Goal: Task Accomplishment & Management: Use online tool/utility

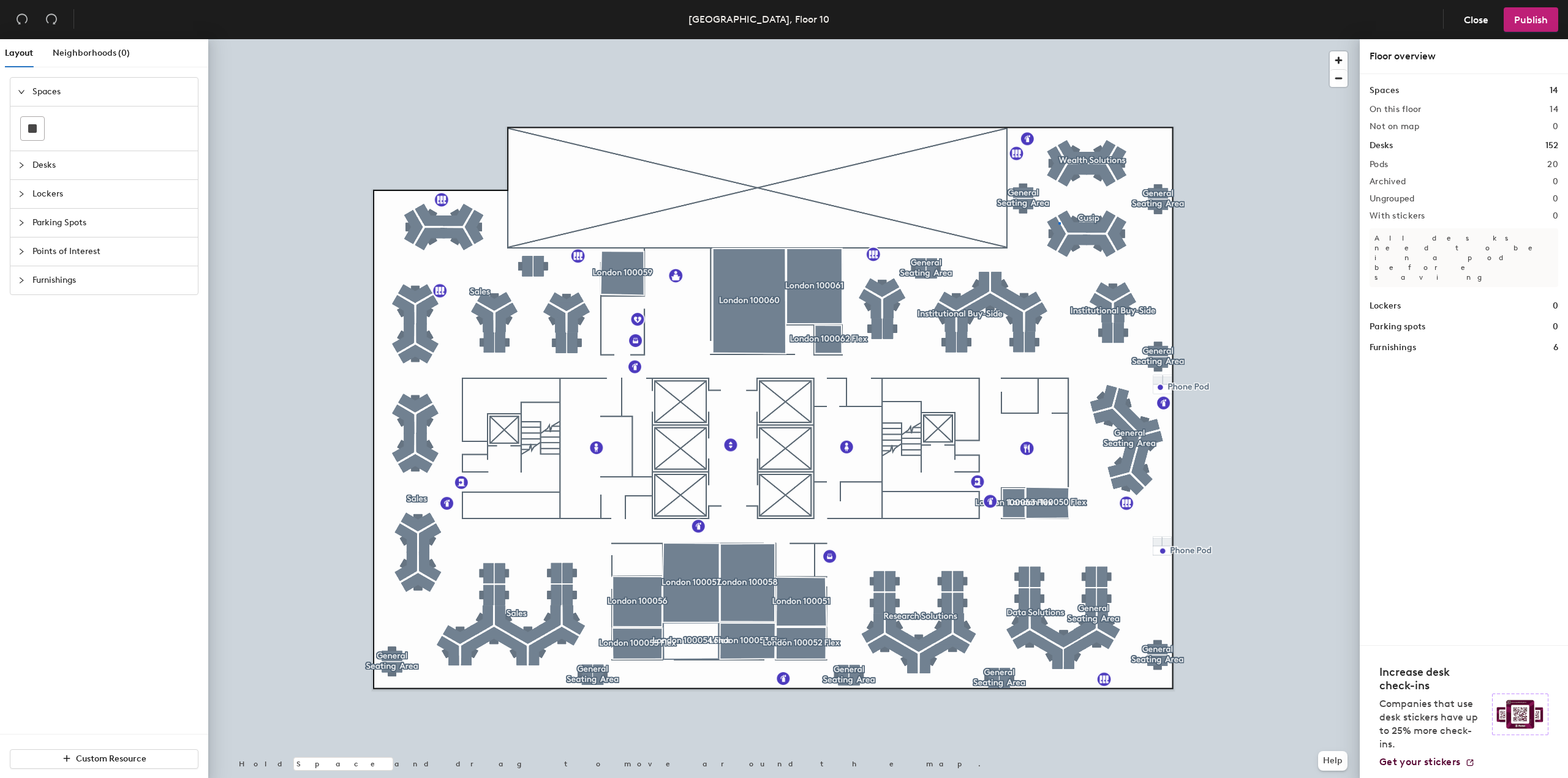
click at [1058, 39] on div at bounding box center [784, 39] width 1152 height 0
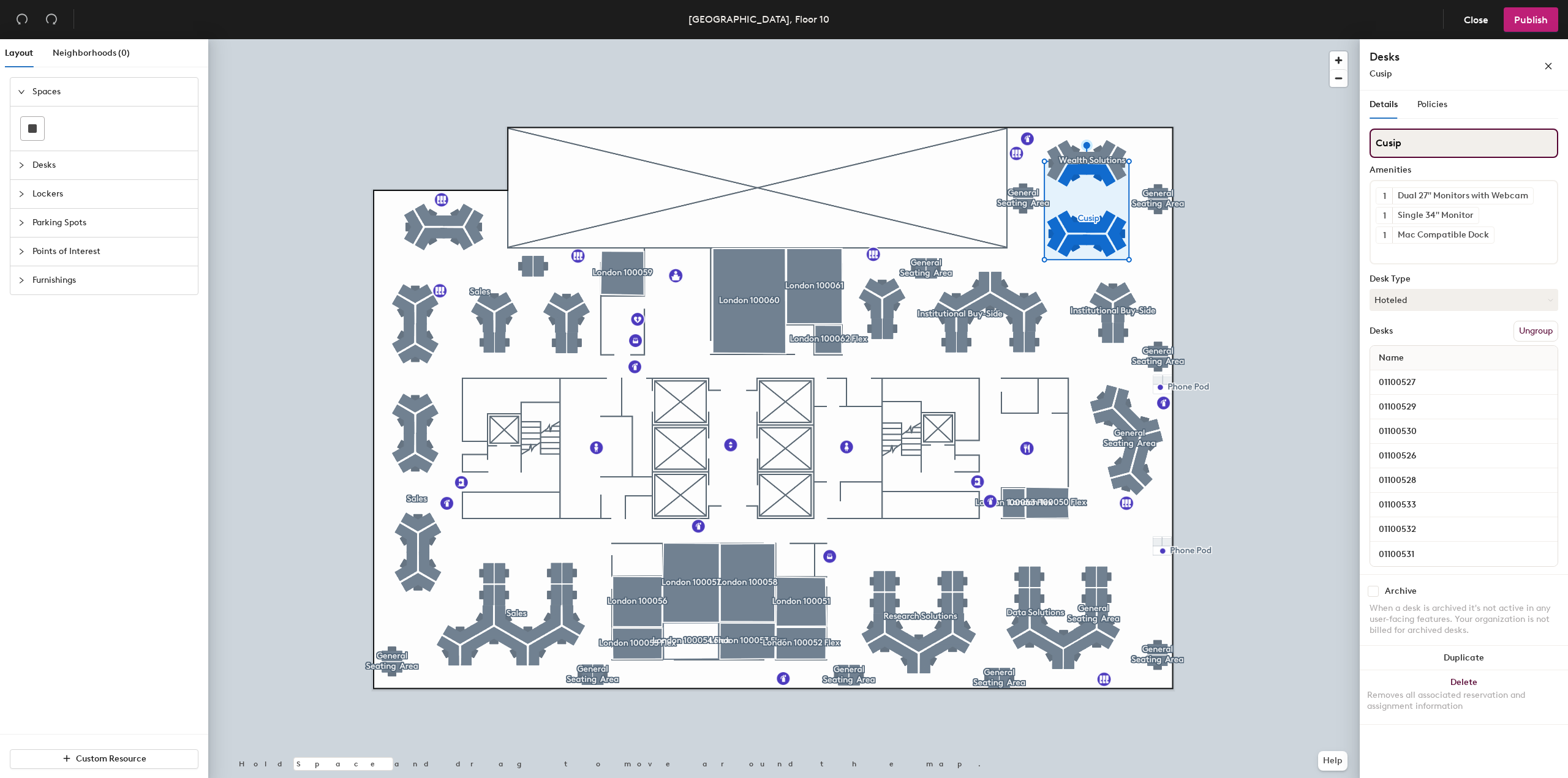
drag, startPoint x: 1414, startPoint y: 142, endPoint x: 1449, endPoint y: 125, distance: 38.9
click at [1449, 125] on div "Details Policies Cusip Amenities 1 Dual 27" Monitors with Webcam 1 Single 34'' …" at bounding box center [1463, 407] width 189 height 633
click at [1539, 333] on button "Ungroup" at bounding box center [1535, 331] width 45 height 21
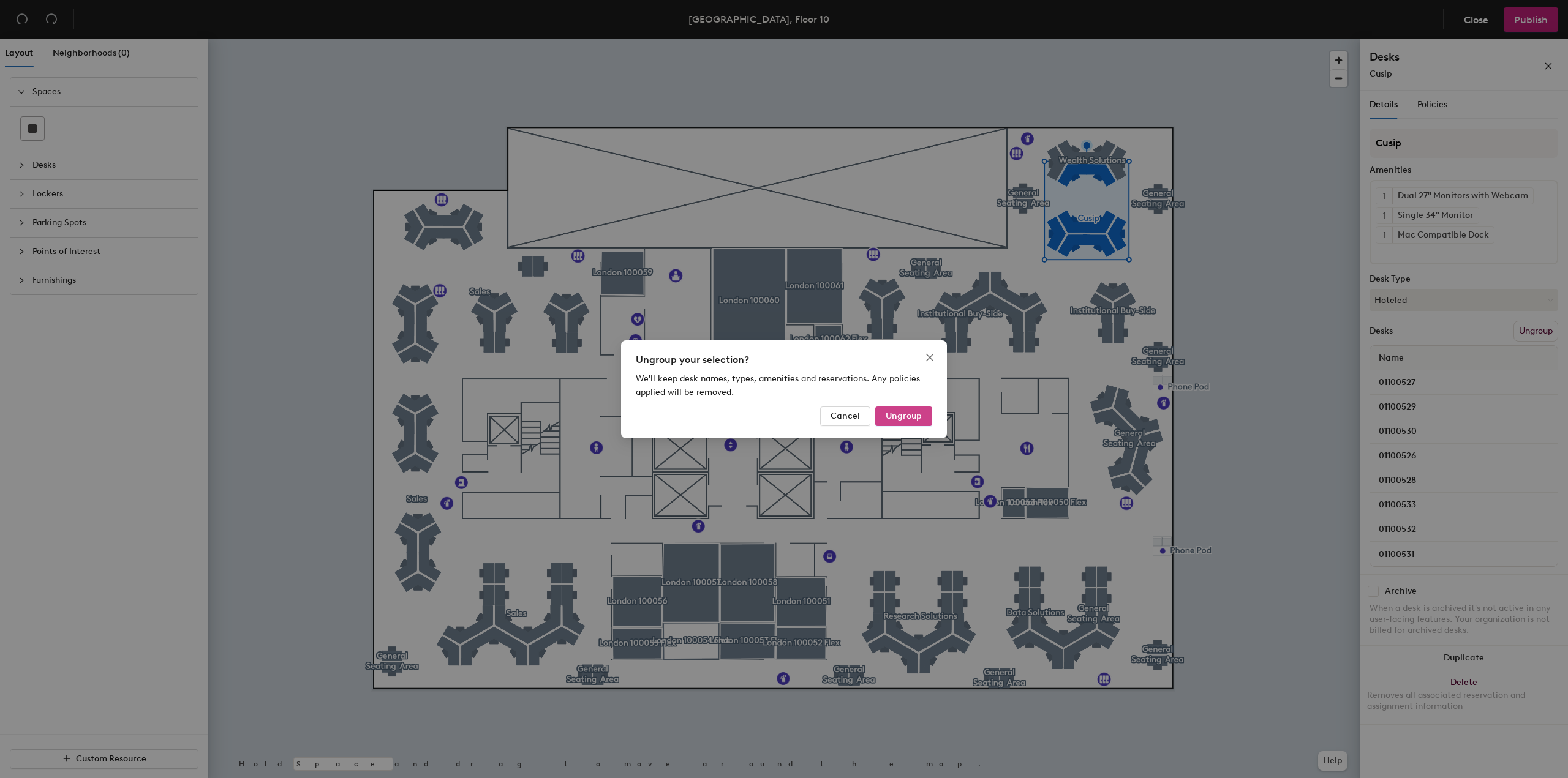
click at [919, 411] on span "Ungroup" at bounding box center [904, 415] width 36 height 11
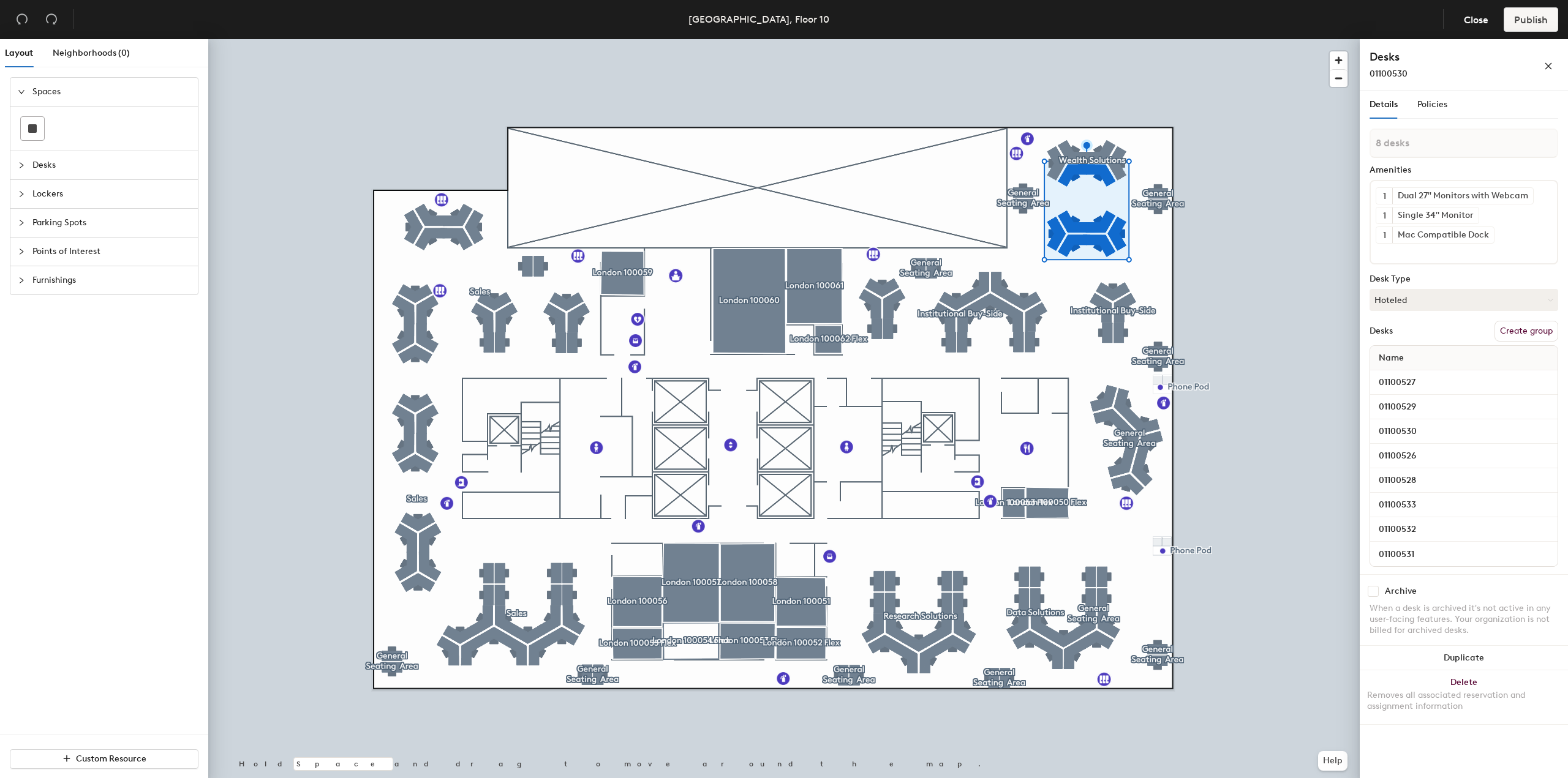
click at [1078, 39] on div at bounding box center [784, 39] width 1152 height 0
type input "8 desks"
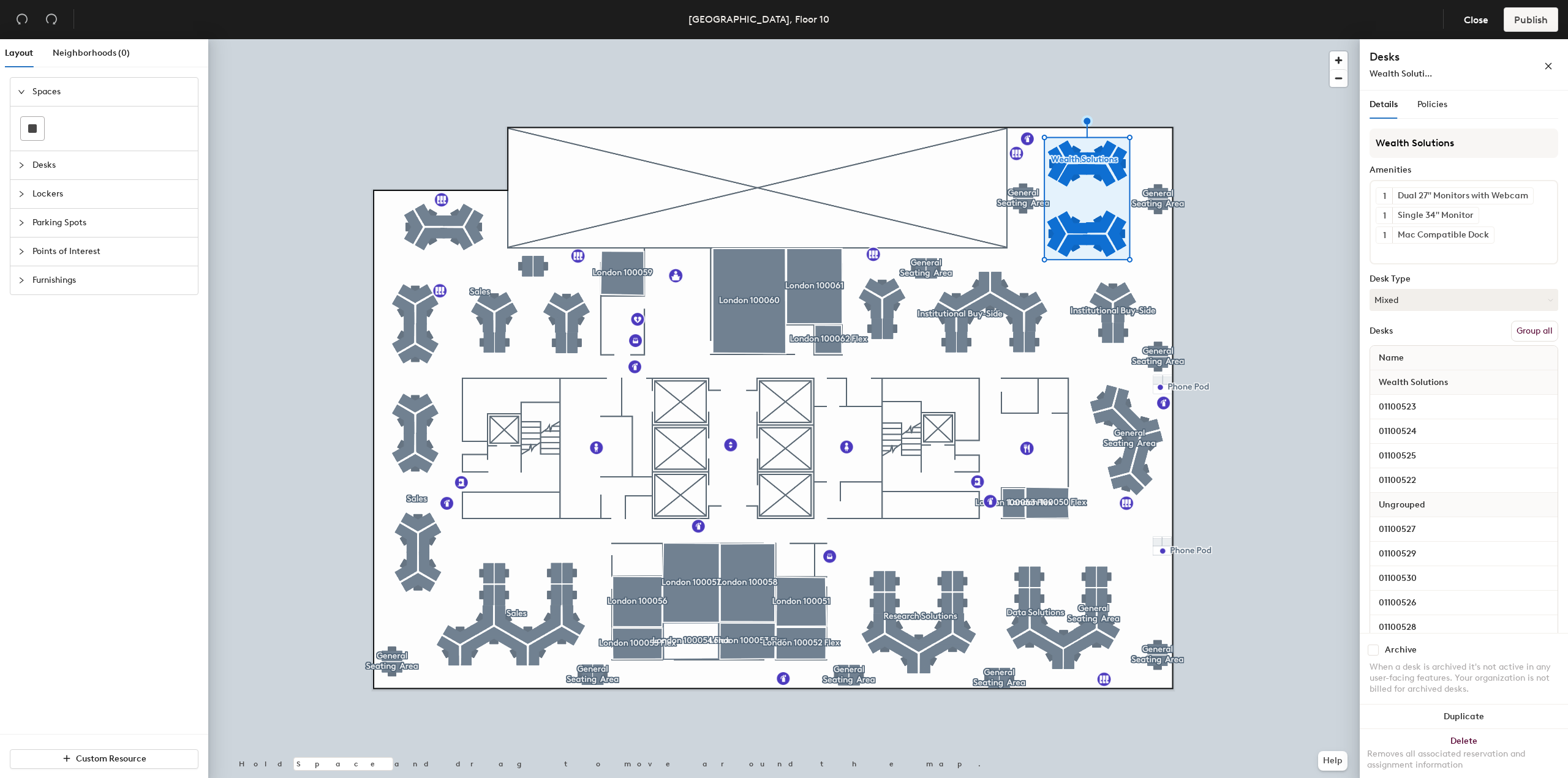
click at [1521, 333] on button "Group all" at bounding box center [1533, 331] width 47 height 21
click at [1528, 14] on span "Publish" at bounding box center [1530, 20] width 34 height 12
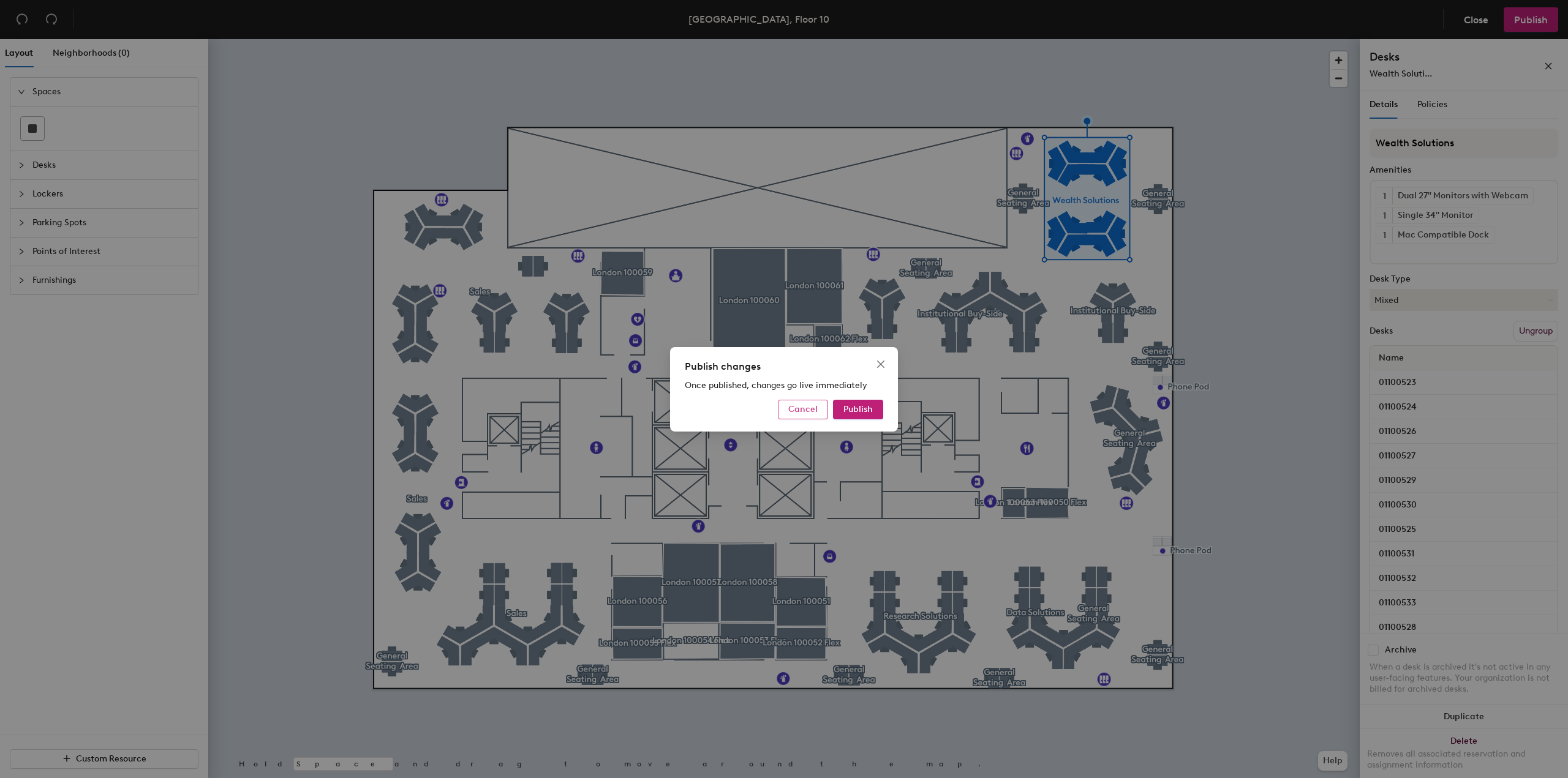
click at [795, 407] on span "Cancel" at bounding box center [802, 409] width 30 height 11
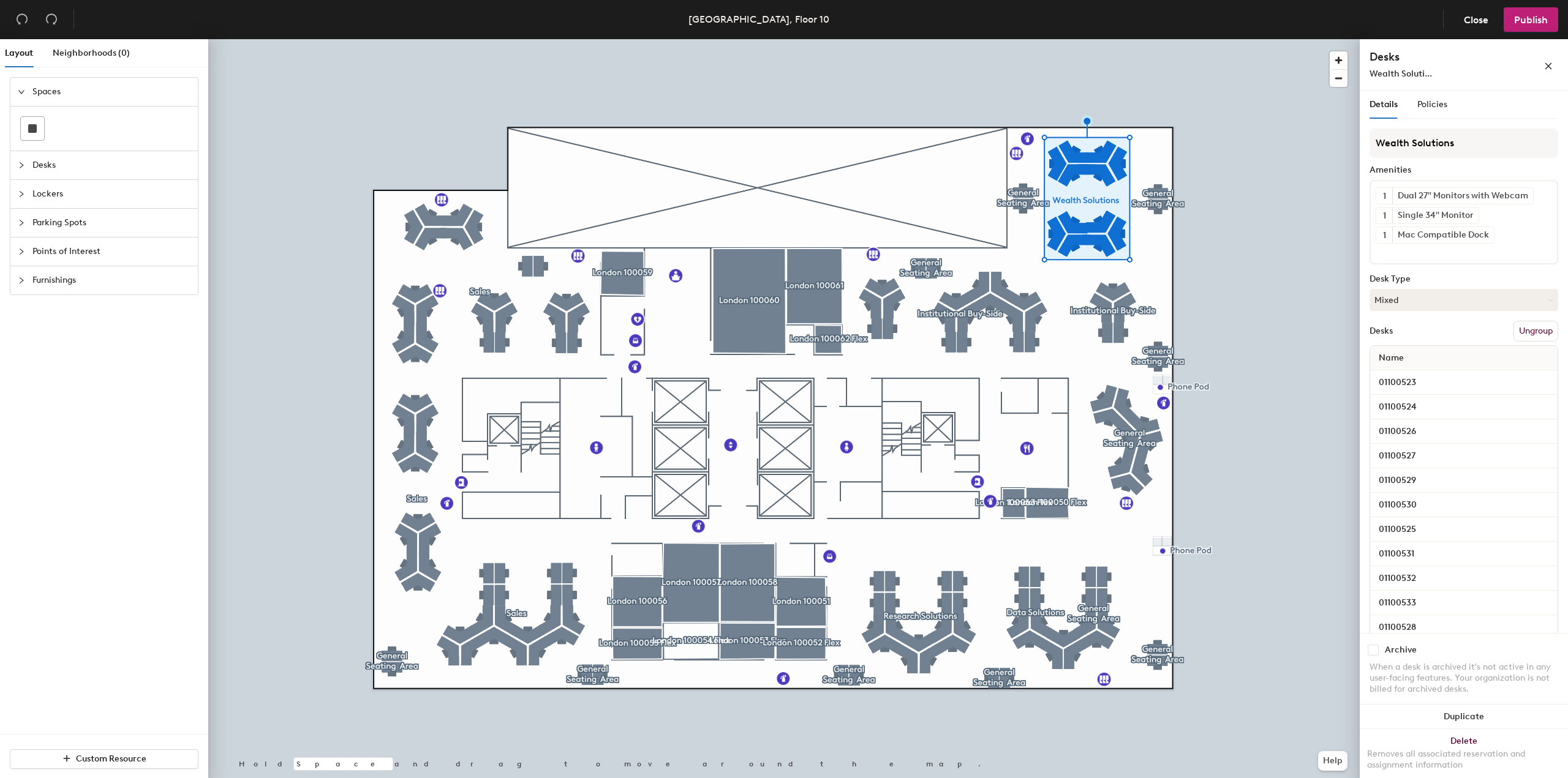
click at [416, 39] on div at bounding box center [784, 39] width 1152 height 0
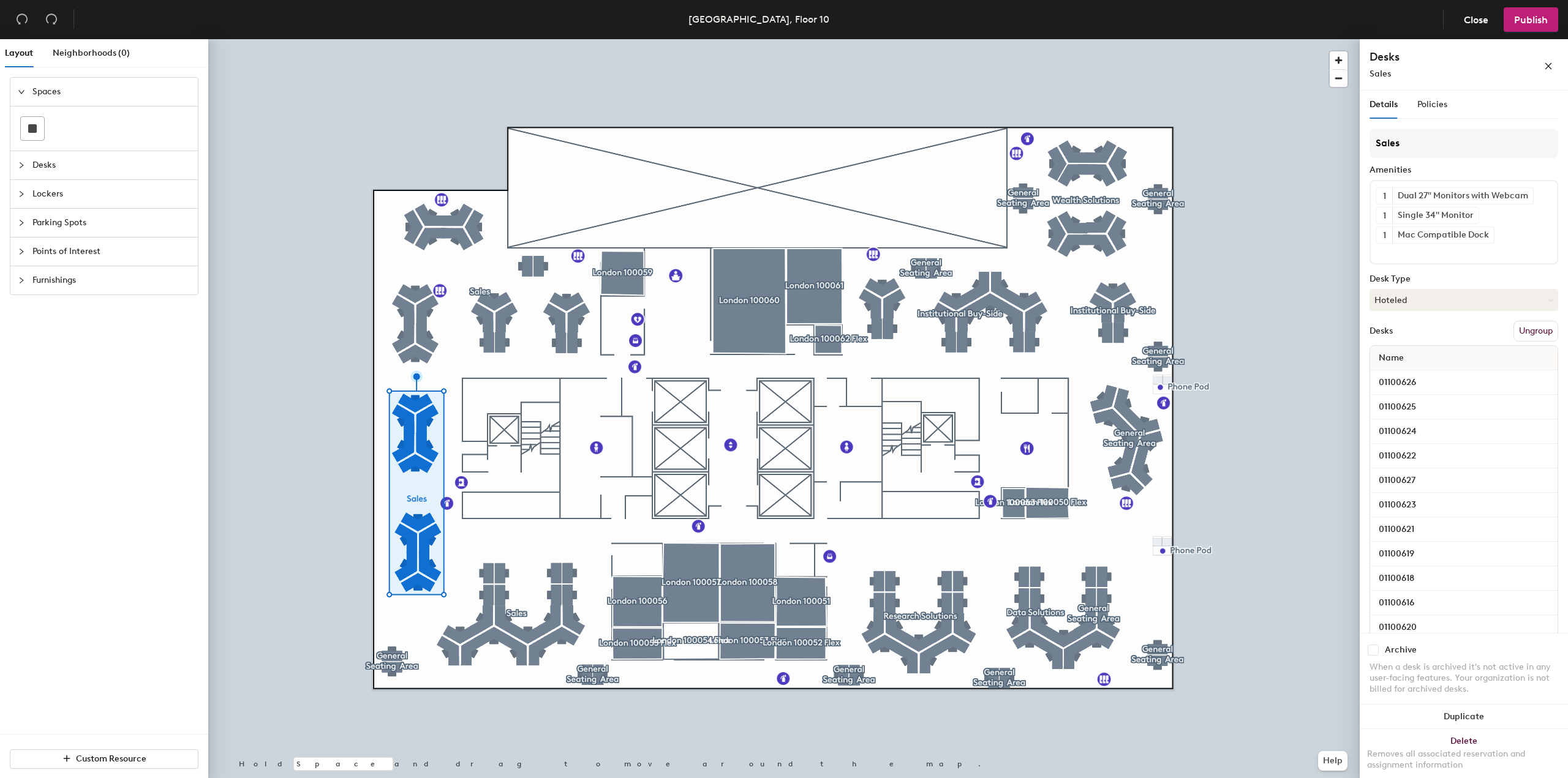
click at [1522, 332] on button "Ungroup" at bounding box center [1535, 331] width 45 height 21
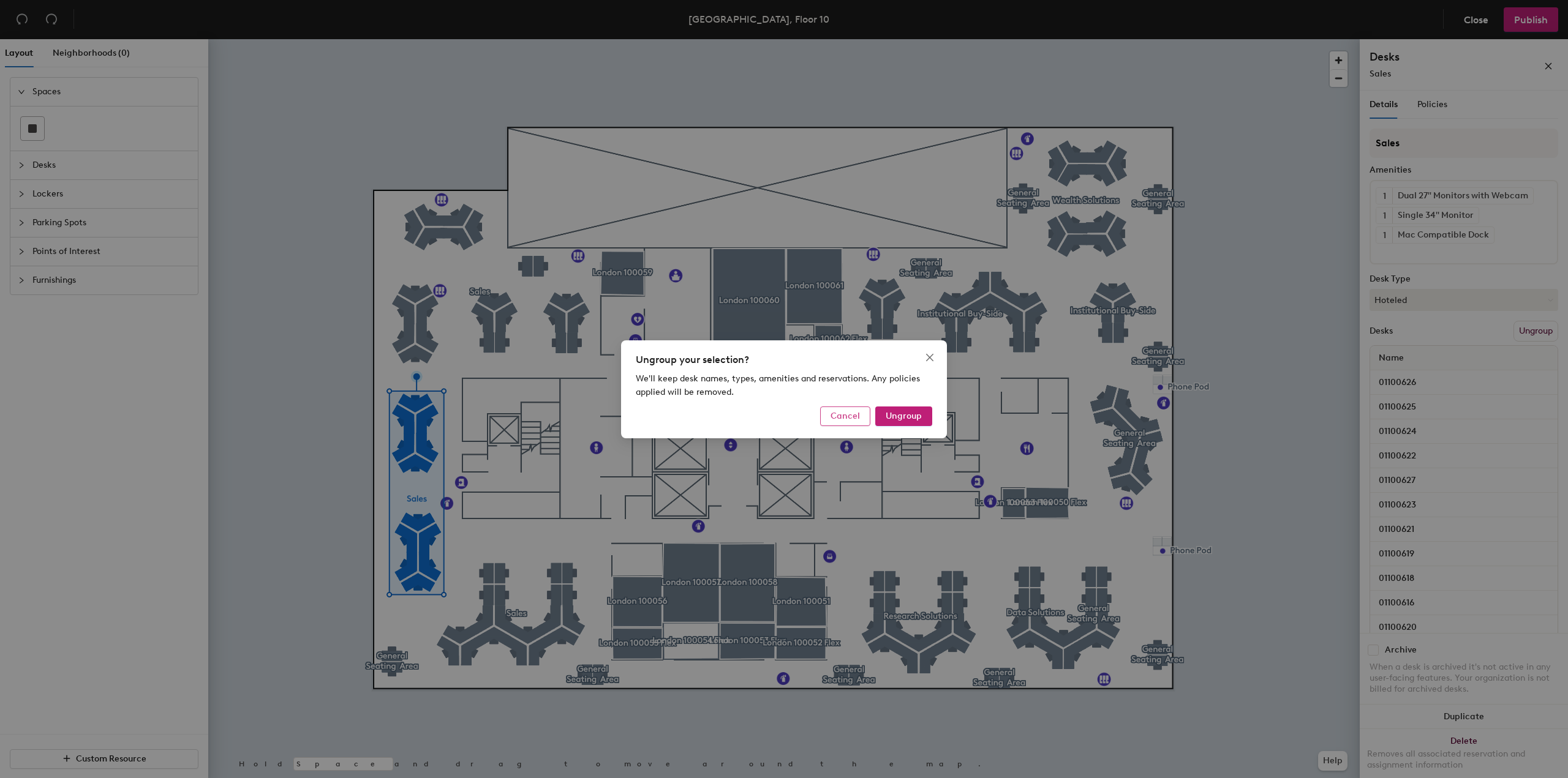
click at [839, 413] on span "Cancel" at bounding box center [844, 415] width 30 height 11
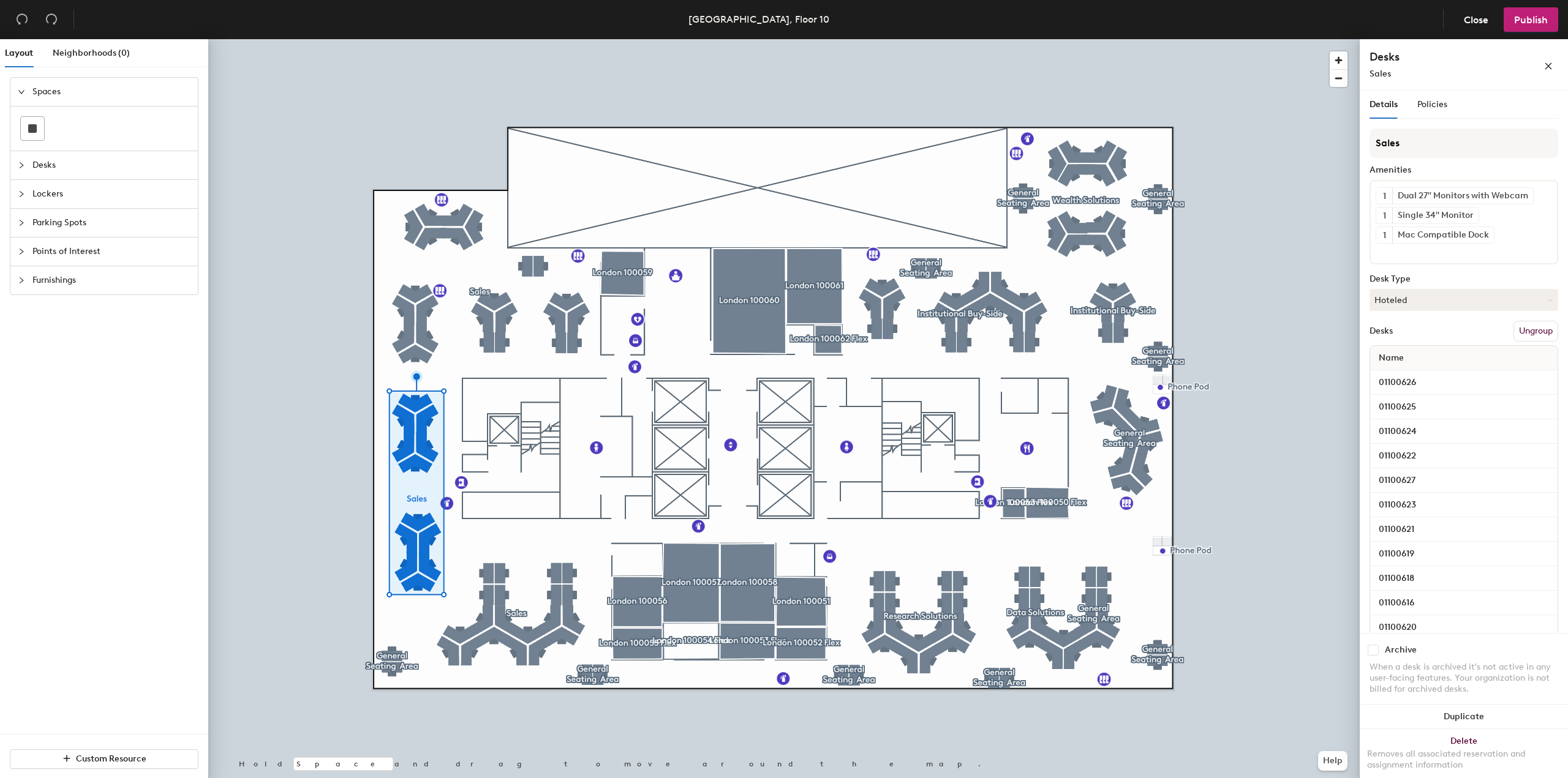
click at [1521, 324] on button "Ungroup" at bounding box center [1535, 331] width 45 height 21
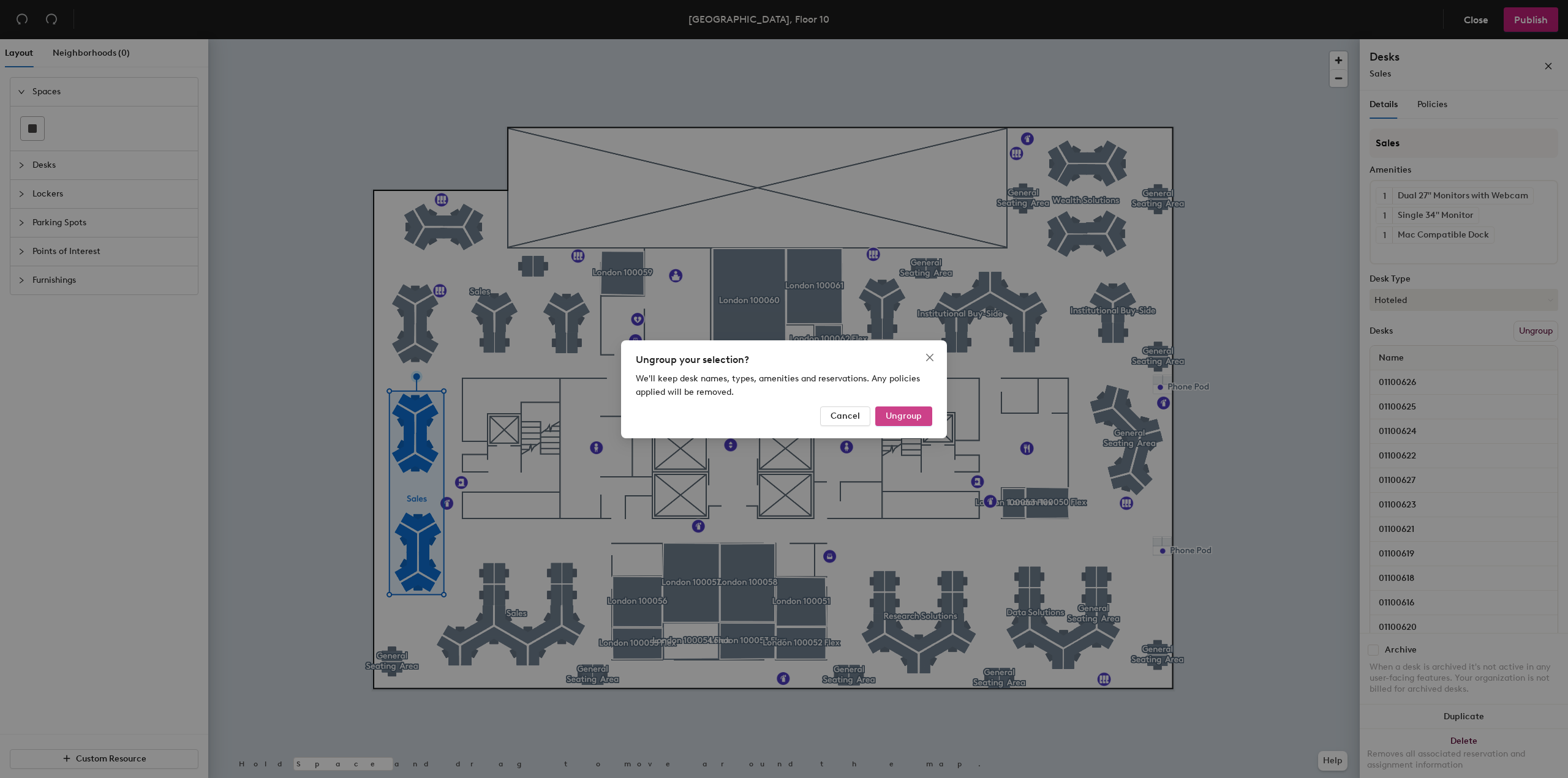
click at [908, 418] on span "Ungroup" at bounding box center [904, 415] width 36 height 11
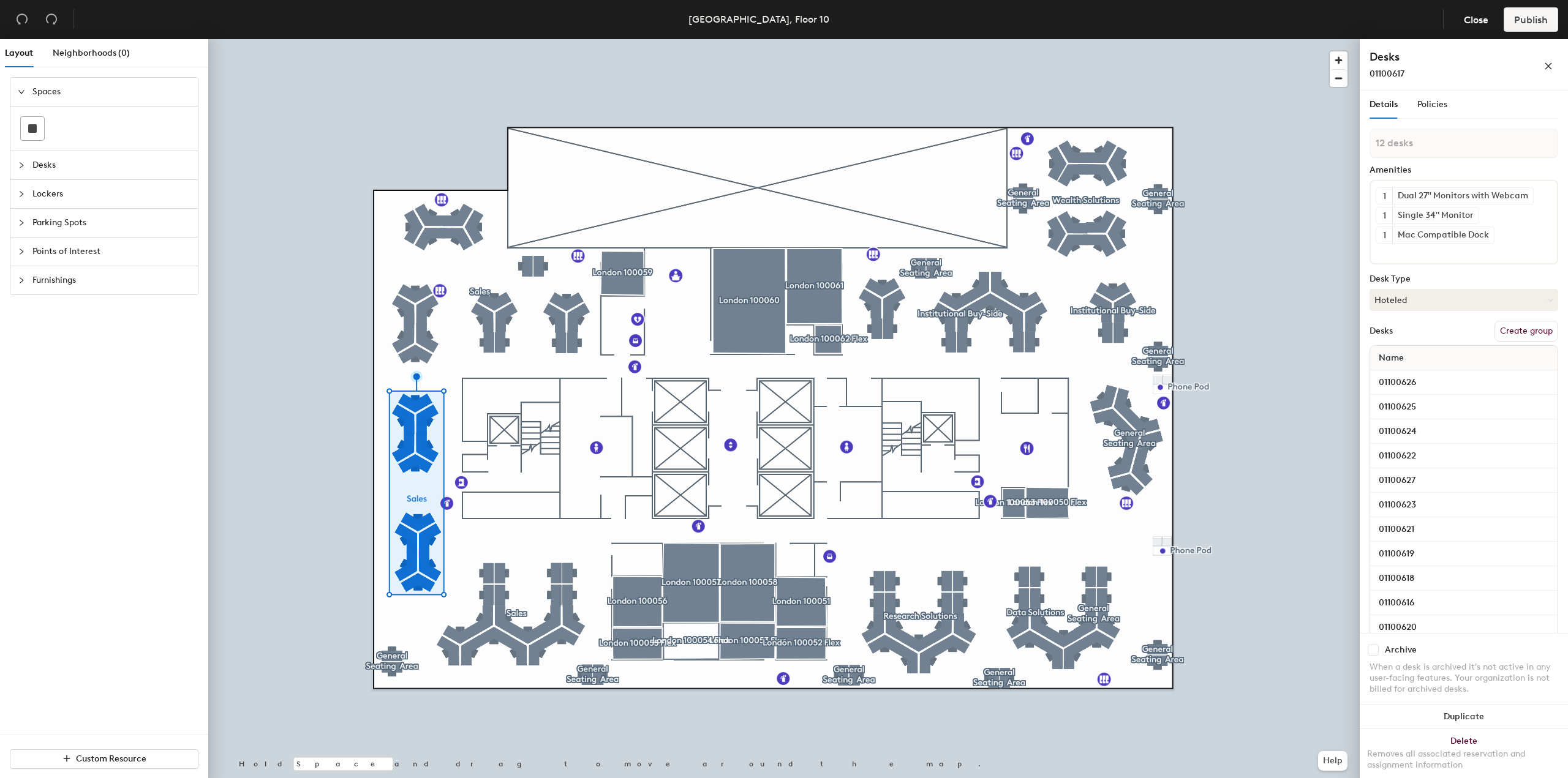
type input "1 desk"
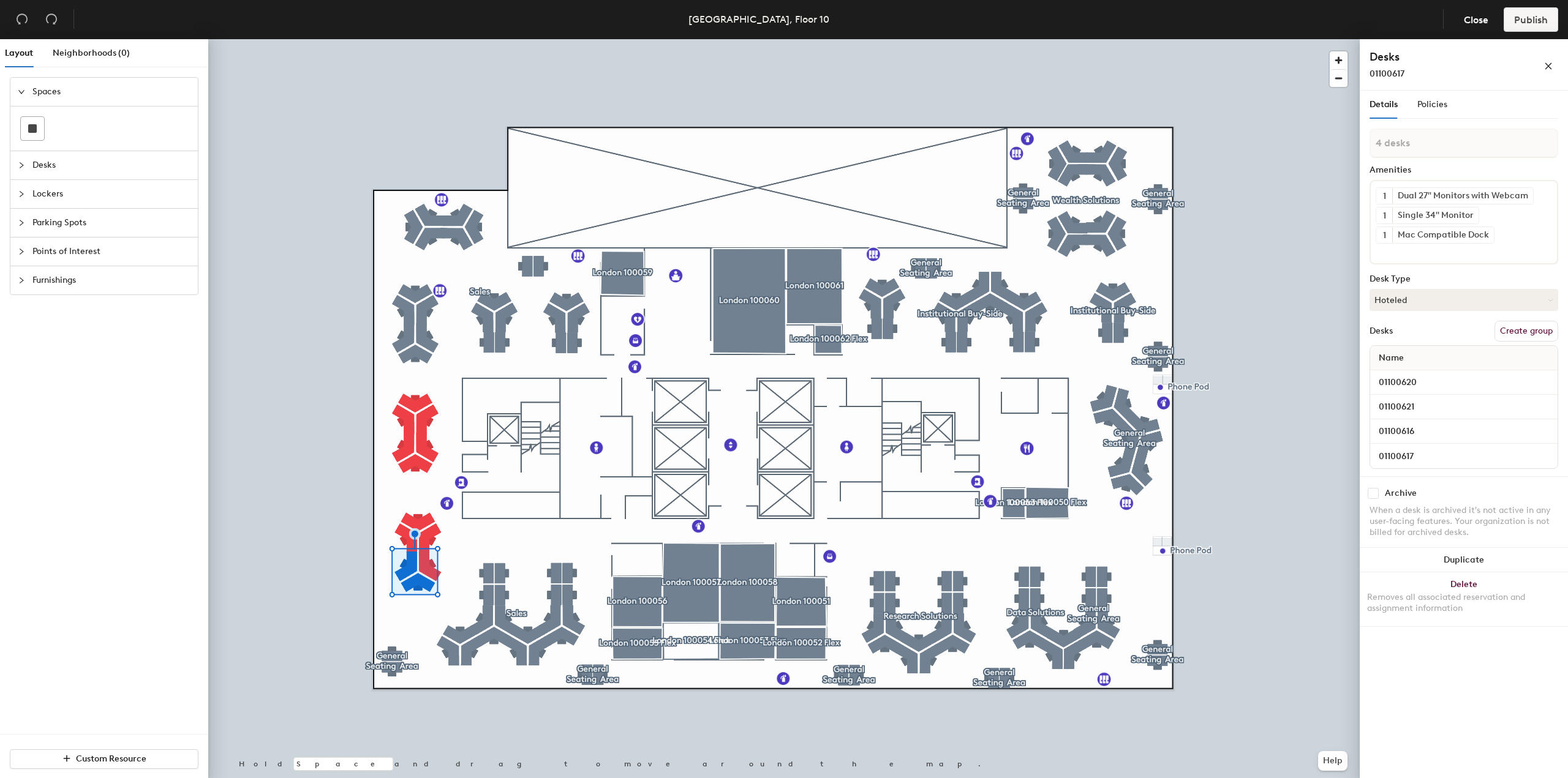
type input "5 desks"
